Goal: Task Accomplishment & Management: Manage account settings

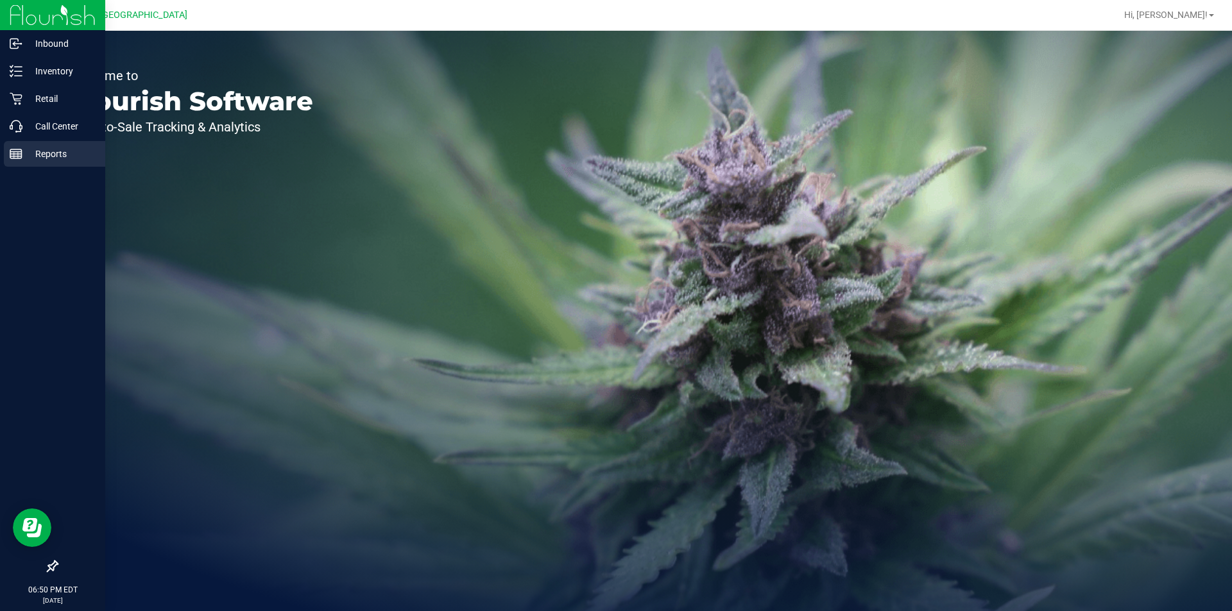
click at [29, 157] on p "Reports" at bounding box center [60, 153] width 77 height 15
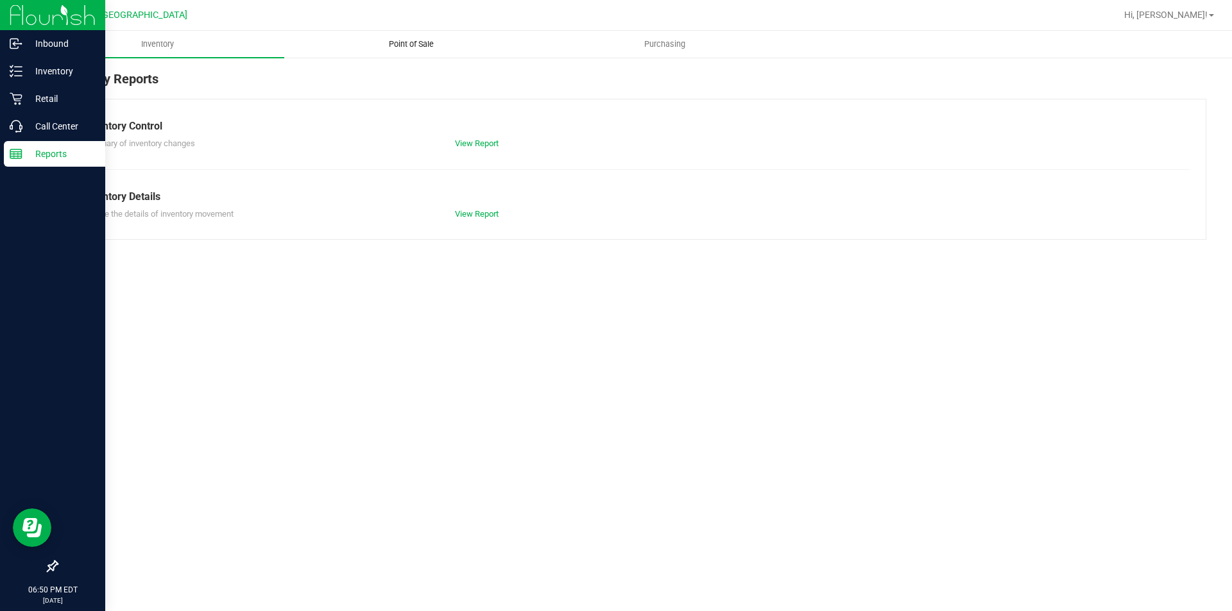
click at [414, 43] on span "Point of Sale" at bounding box center [411, 44] width 80 height 12
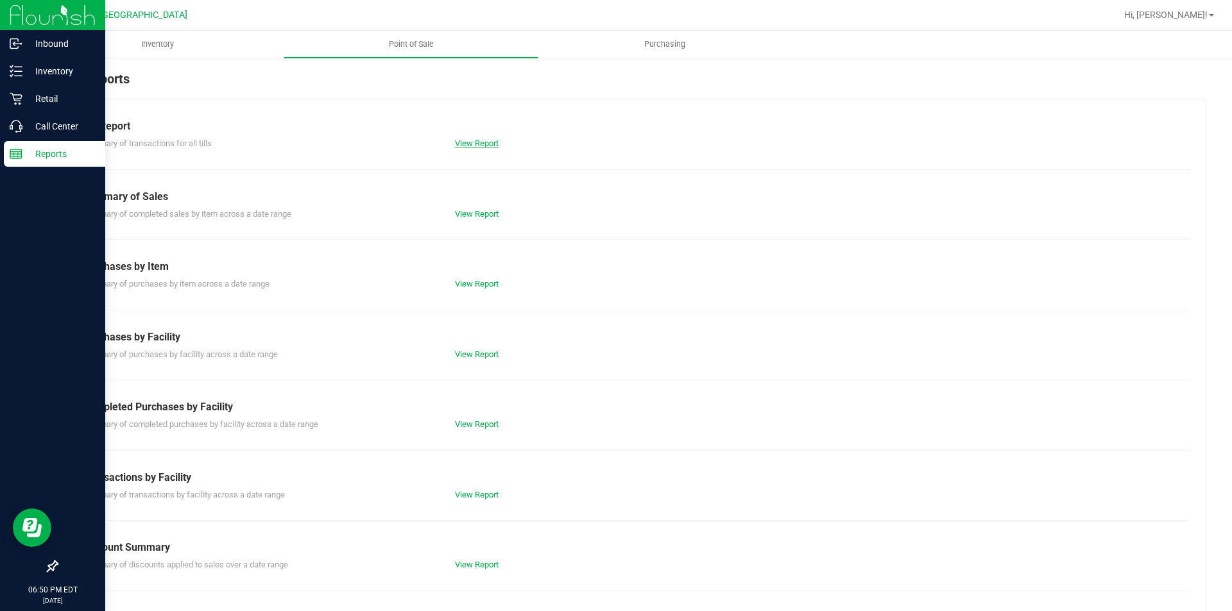
click at [495, 139] on link "View Report" at bounding box center [477, 144] width 44 height 10
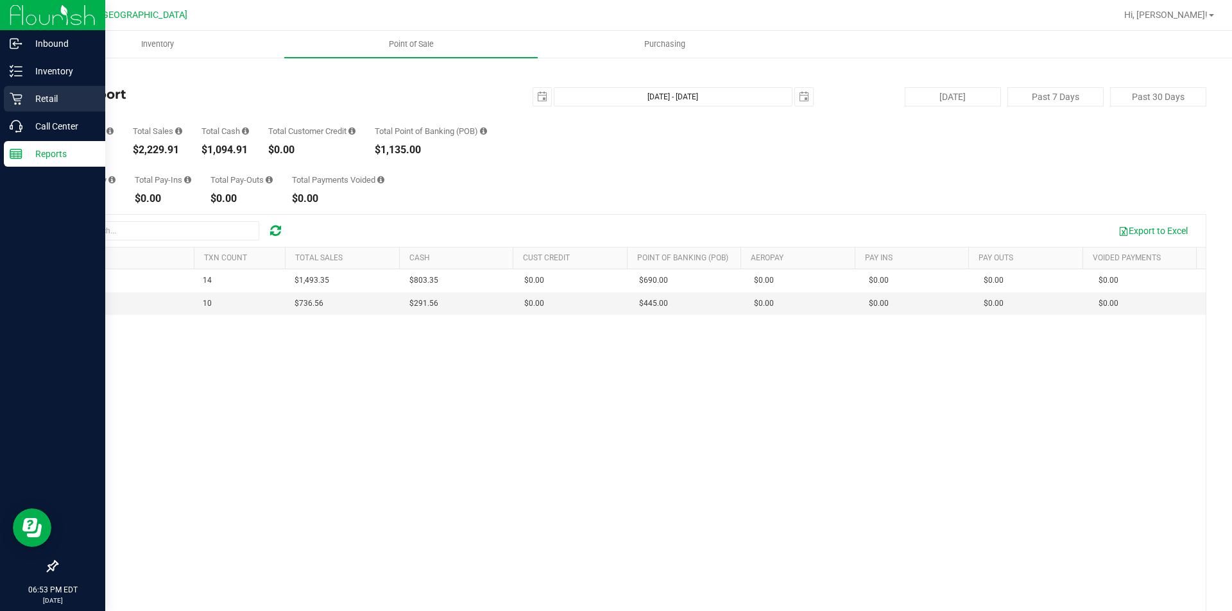
click at [29, 106] on div "Retail" at bounding box center [54, 99] width 101 height 26
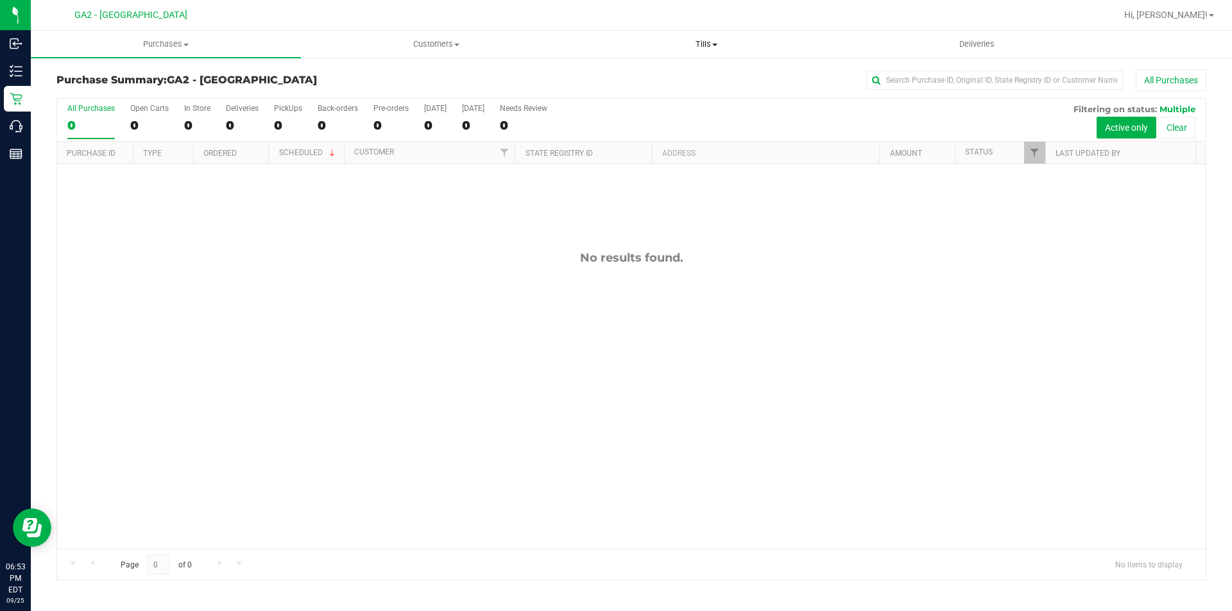
click at [696, 43] on span "Tills" at bounding box center [706, 44] width 269 height 12
click at [620, 79] on span "Manage tills" at bounding box center [614, 77] width 87 height 11
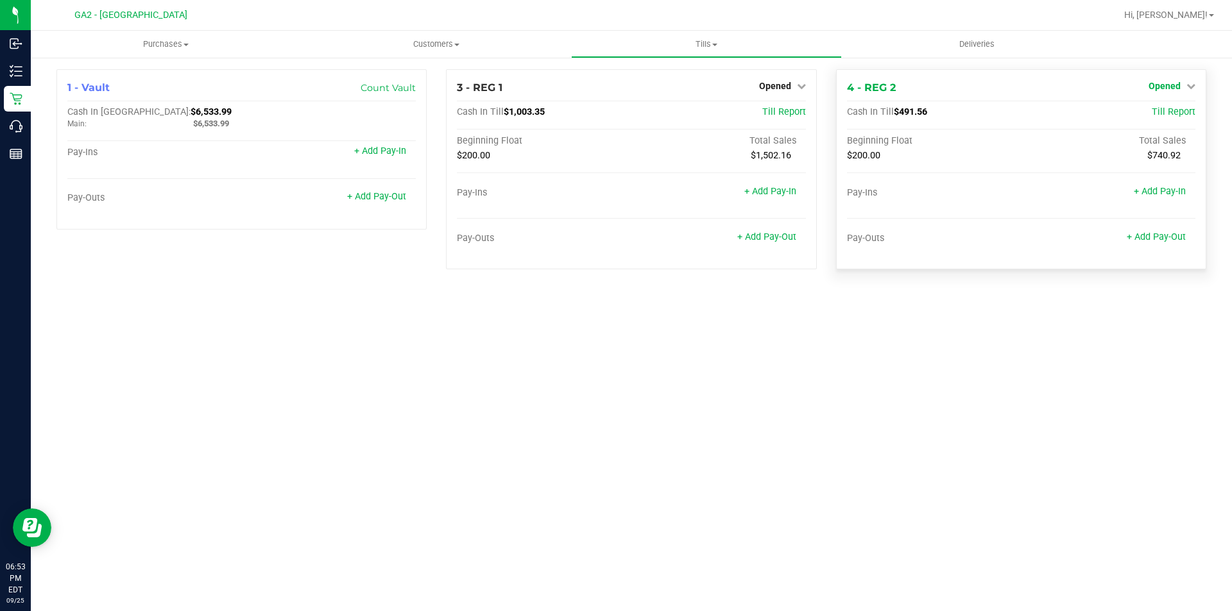
click at [1153, 83] on span "Opened" at bounding box center [1164, 86] width 32 height 10
click at [1160, 117] on link "Close Till" at bounding box center [1165, 113] width 35 height 10
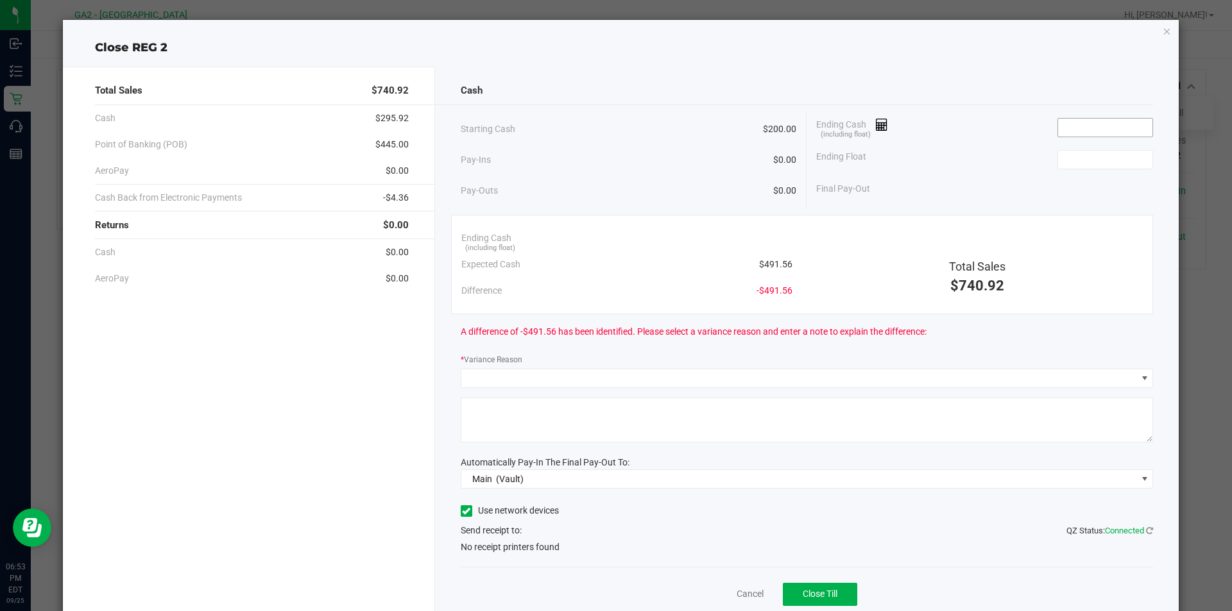
click at [1090, 122] on input at bounding box center [1105, 128] width 94 height 18
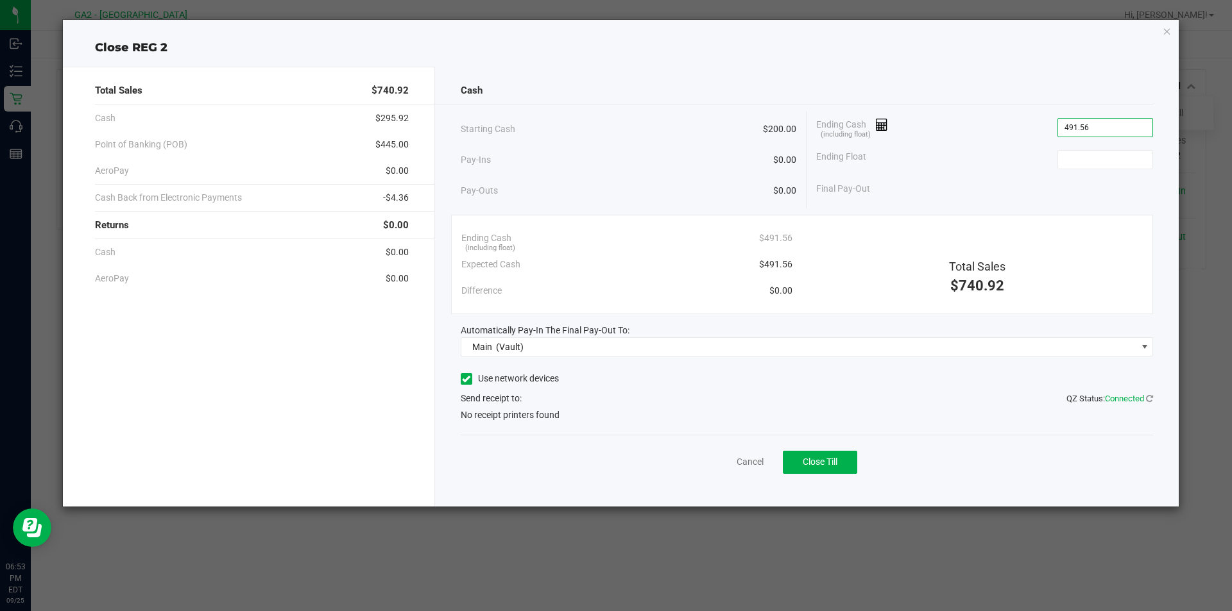
type input "$491.56"
type input "$200.00"
click at [951, 377] on div "Use network devices" at bounding box center [807, 378] width 693 height 19
click at [456, 378] on div "Cash Starting Cash $200.00 Pay-Ins $0.00 Pay-Outs $0.00 Ending Cash (including …" at bounding box center [807, 287] width 744 height 440
click at [467, 379] on icon at bounding box center [466, 379] width 8 height 0
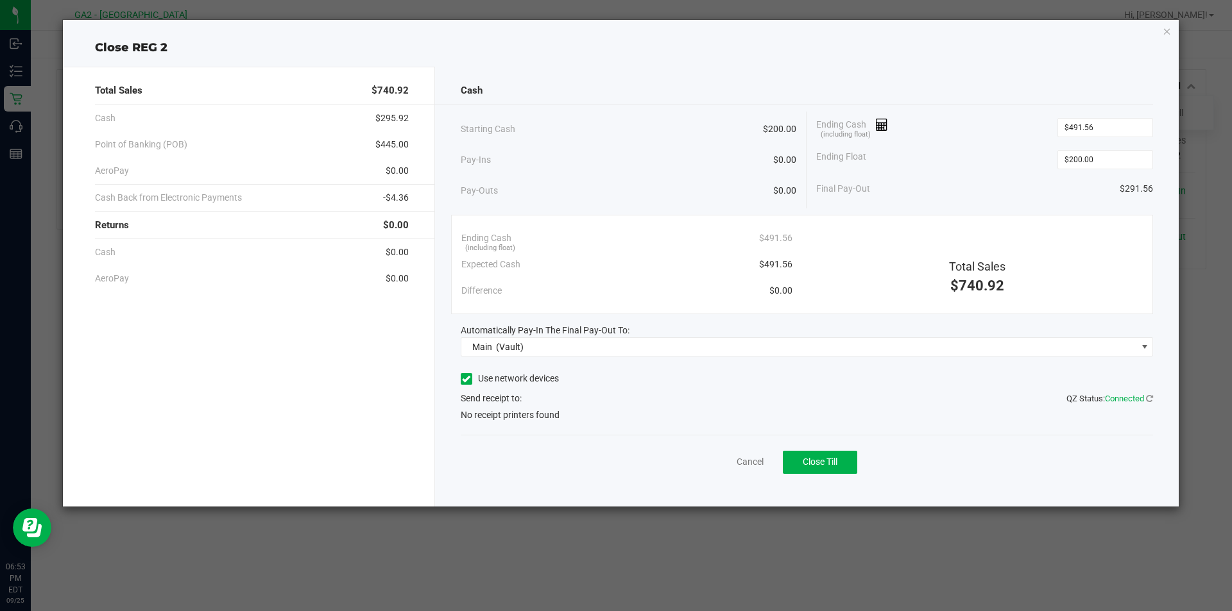
click at [0, 0] on input "Use network devices" at bounding box center [0, 0] width 0 height 0
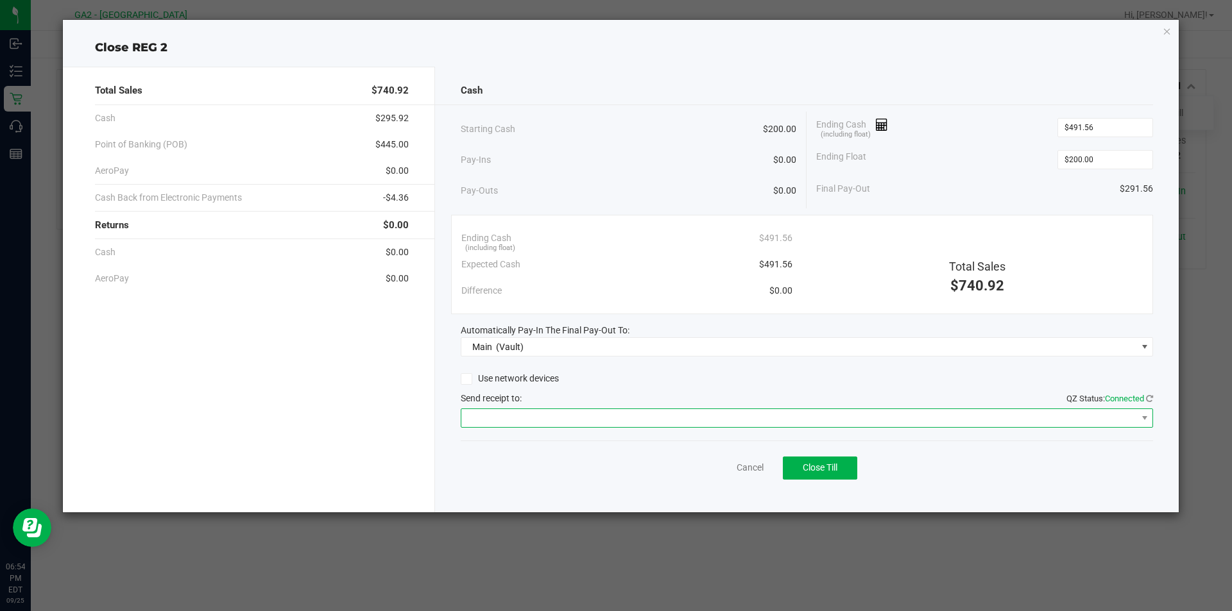
click at [499, 422] on span at bounding box center [798, 418] width 675 height 18
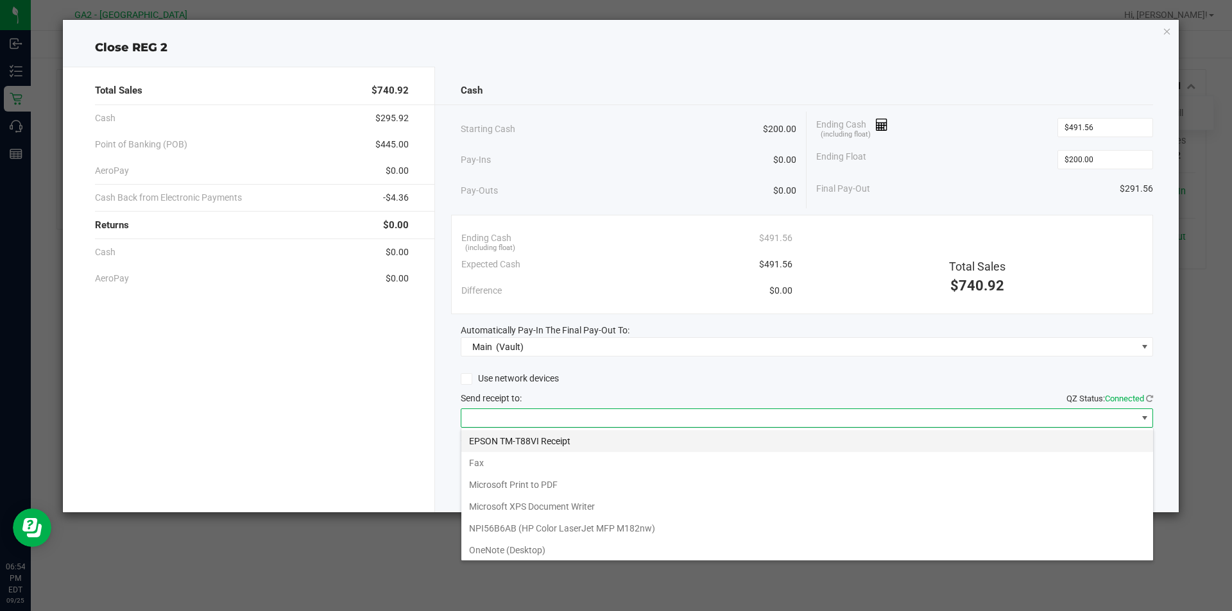
scroll to position [19, 692]
click at [504, 437] on Receipt "EPSON TM-T88VI Receipt" at bounding box center [806, 441] width 691 height 22
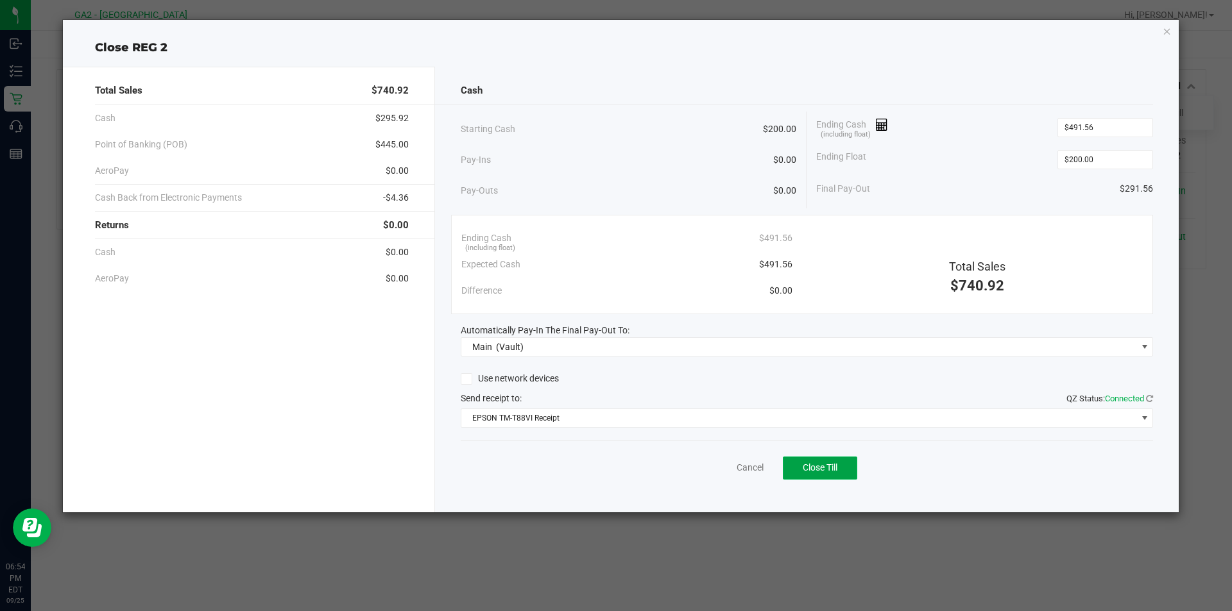
click at [814, 464] on span "Close Till" at bounding box center [819, 467] width 35 height 10
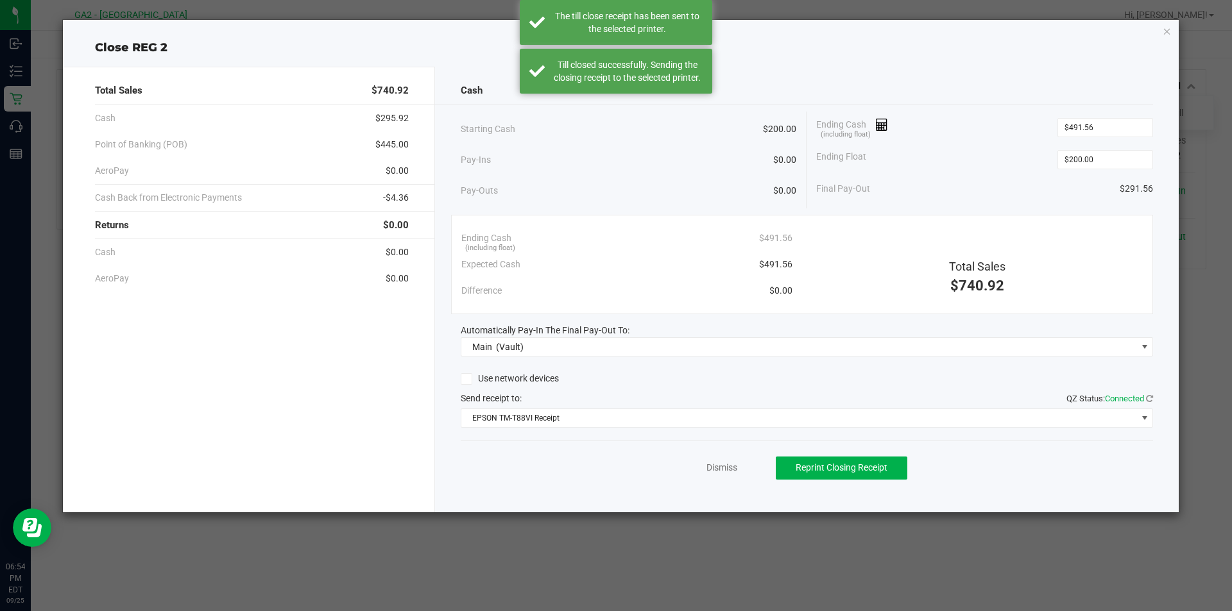
drag, startPoint x: 813, startPoint y: 464, endPoint x: 877, endPoint y: 482, distance: 66.0
click at [878, 482] on div "Dismiss Reprint Closing Receipt" at bounding box center [807, 465] width 693 height 49
click at [721, 472] on link "Dismiss" at bounding box center [721, 467] width 31 height 13
